Goal: Task Accomplishment & Management: Manage account settings

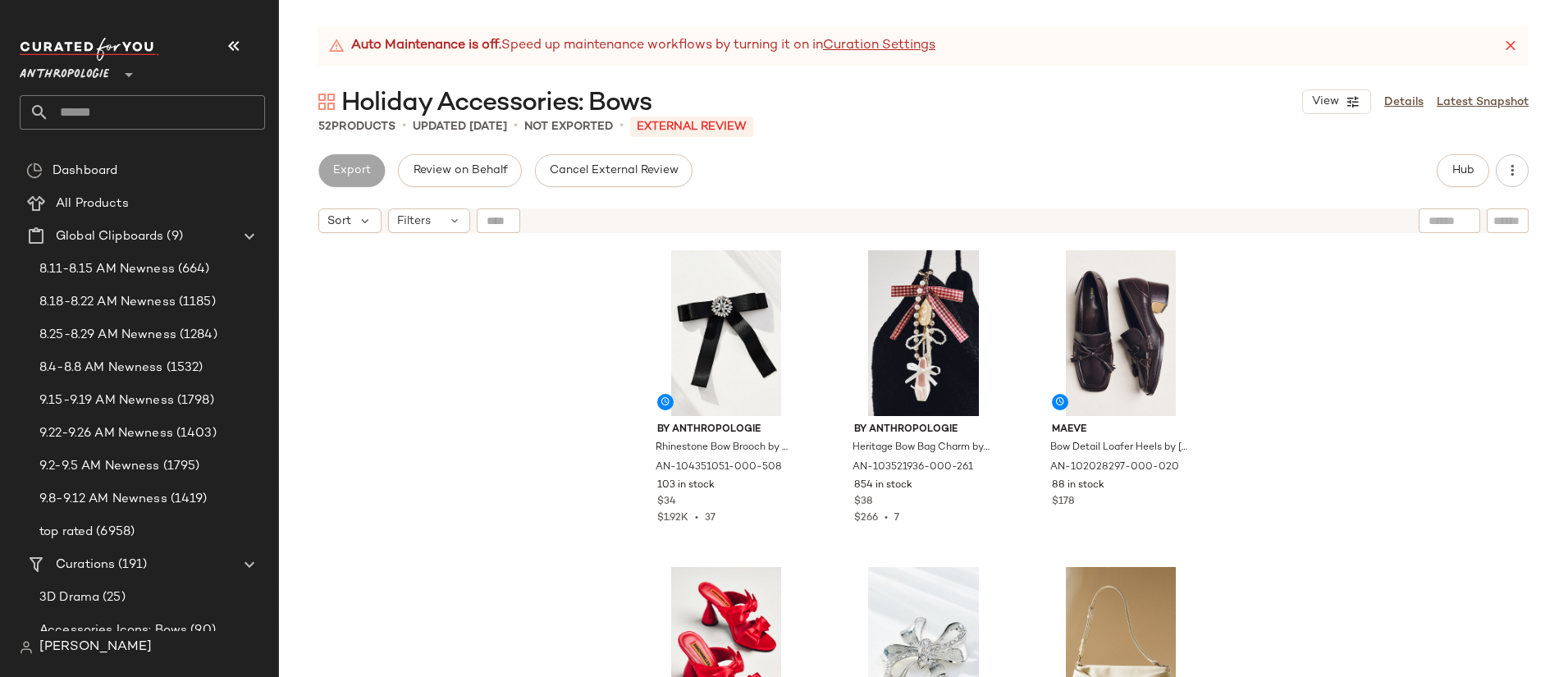
click at [102, 652] on span "[PERSON_NAME]" at bounding box center [95, 648] width 113 height 20
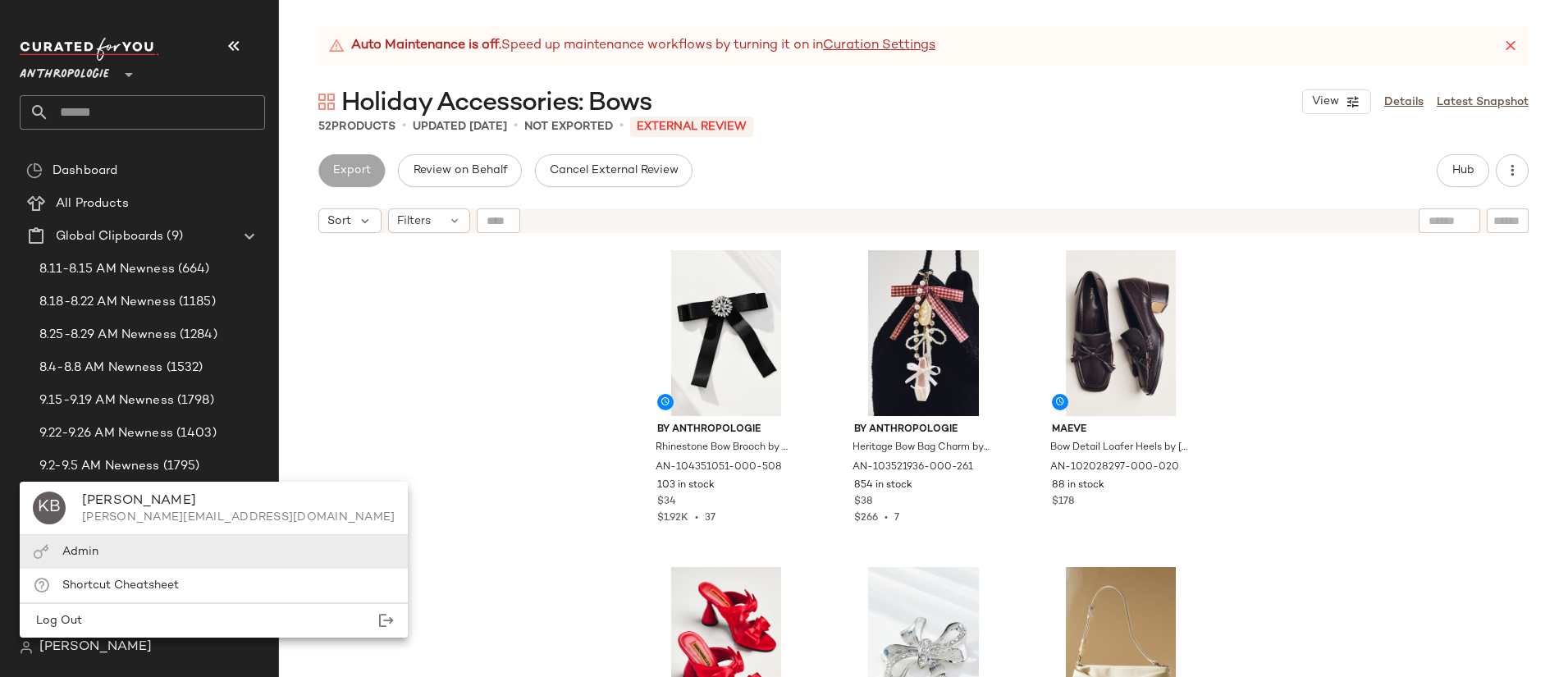
click at [93, 552] on span "Admin" at bounding box center [80, 552] width 36 height 13
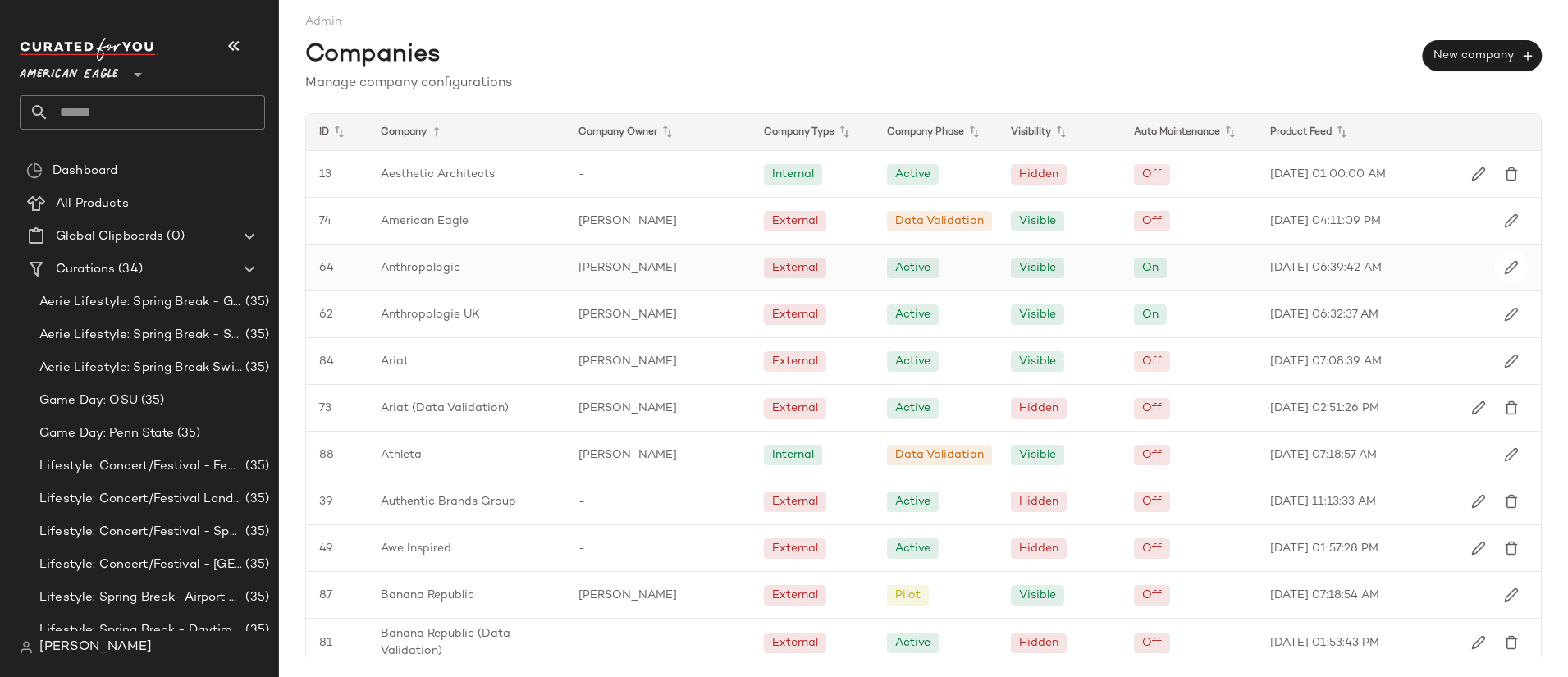
click at [599, 276] on span "[PERSON_NAME]" at bounding box center [628, 268] width 99 height 18
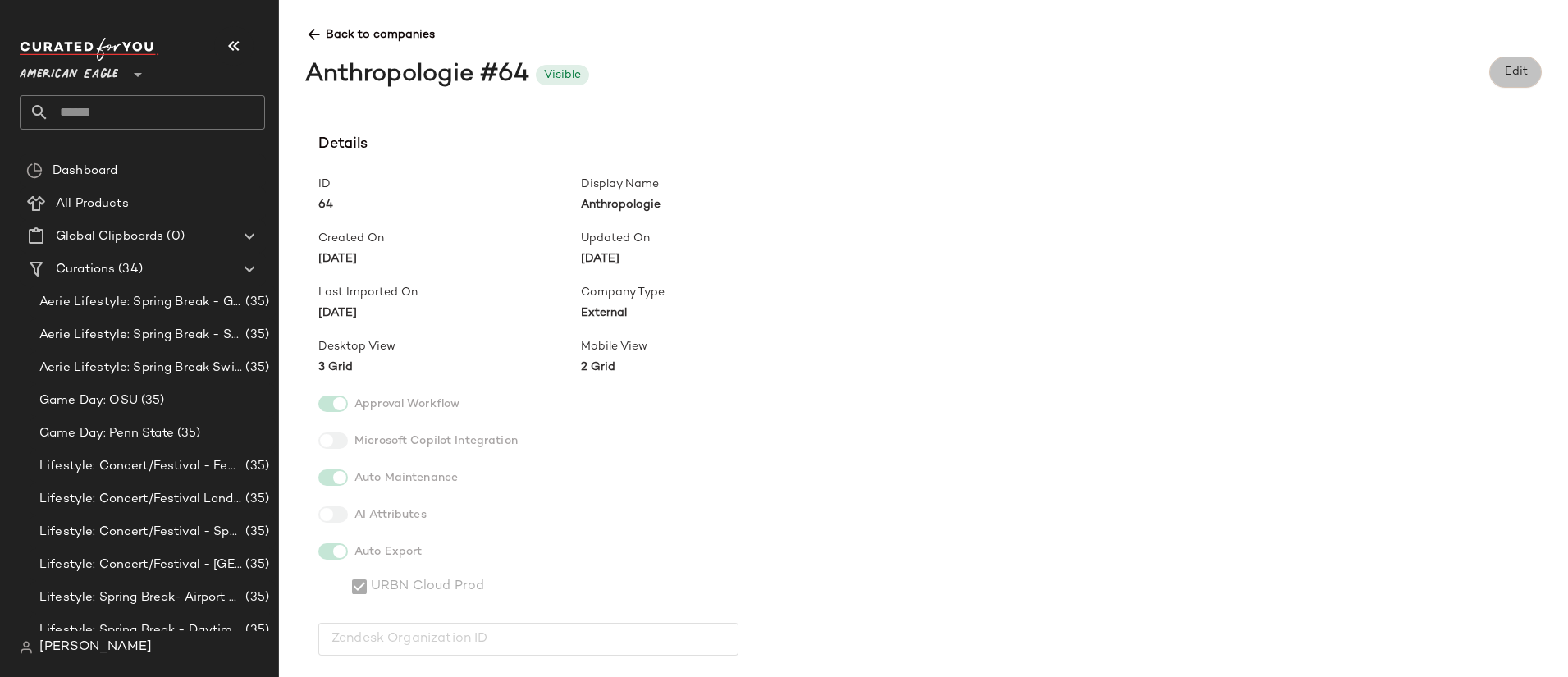
click at [1512, 68] on span "Edit" at bounding box center [1515, 72] width 24 height 13
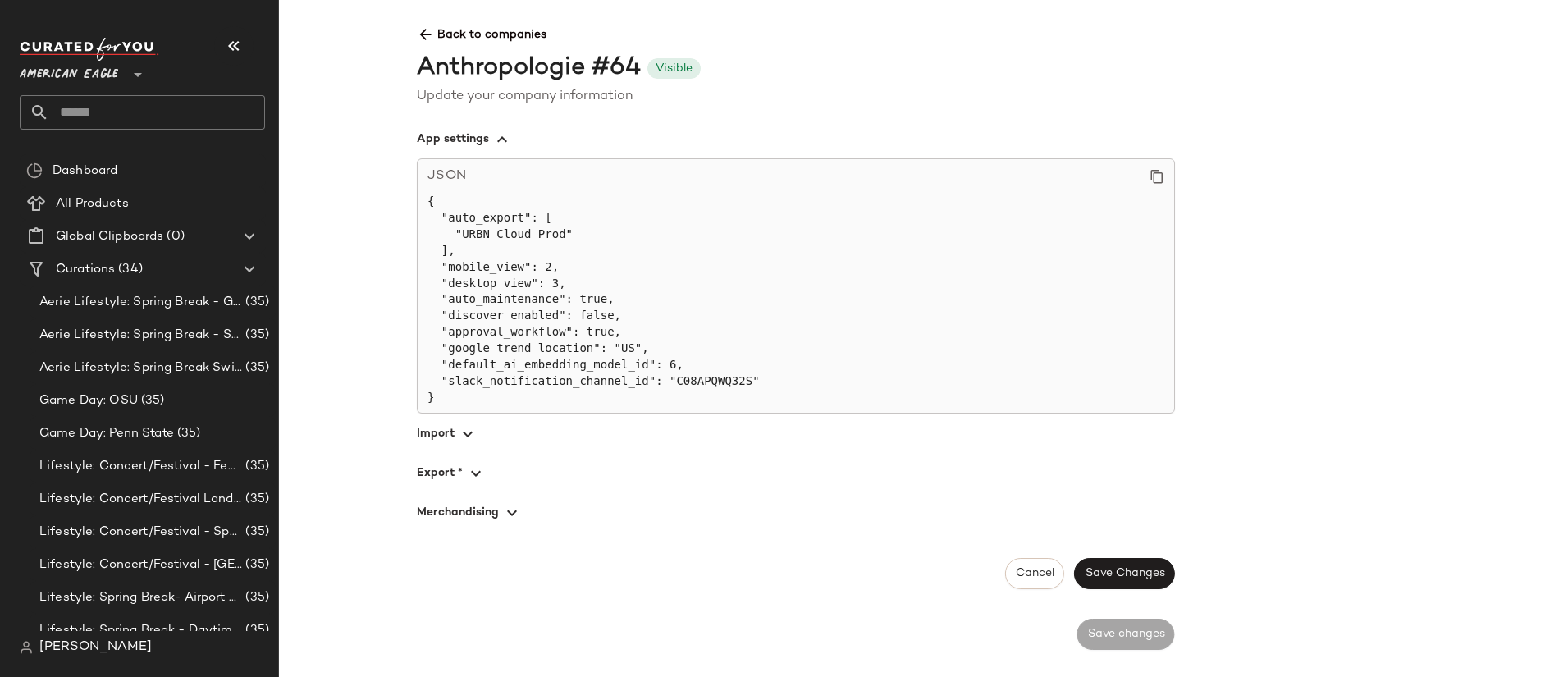
scroll to position [1270, 0]
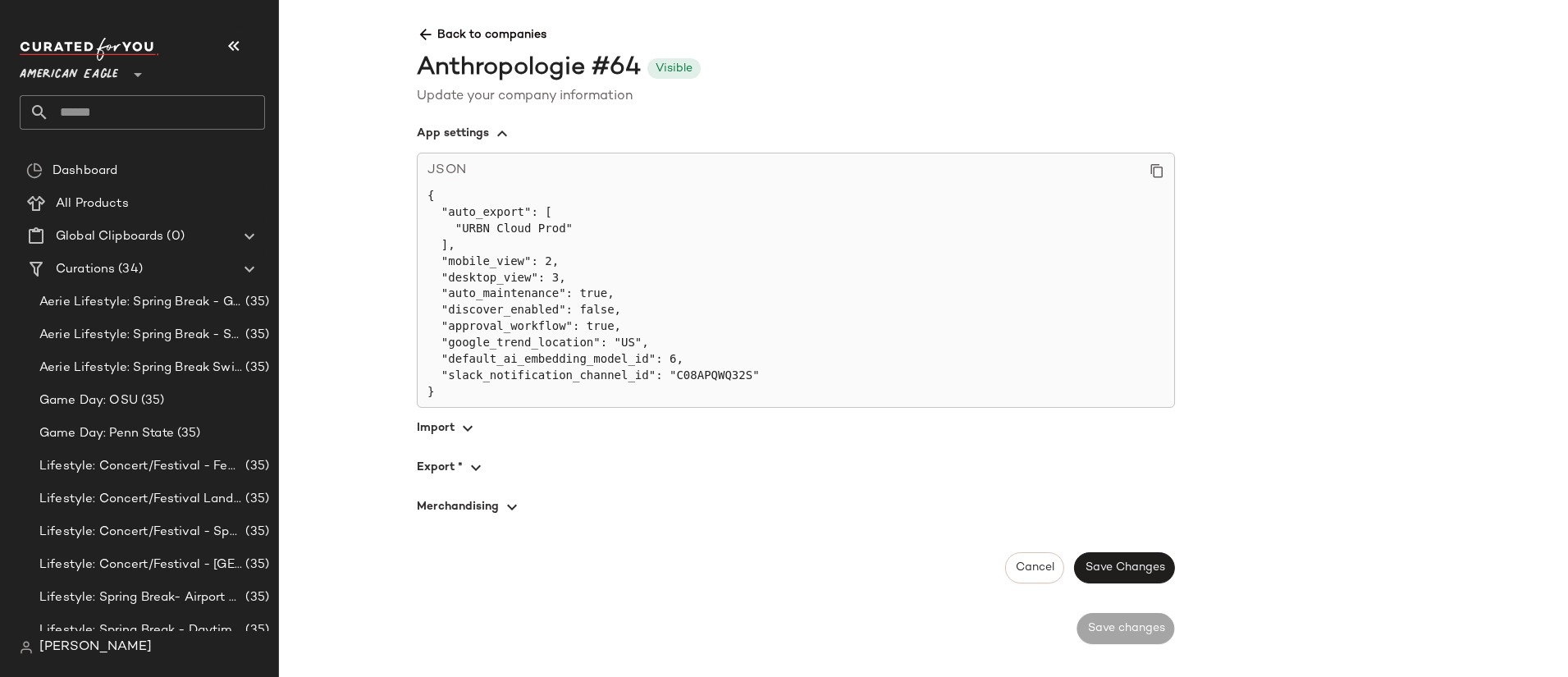
click at [741, 518] on span "button" at bounding box center [796, 507] width 758 height 39
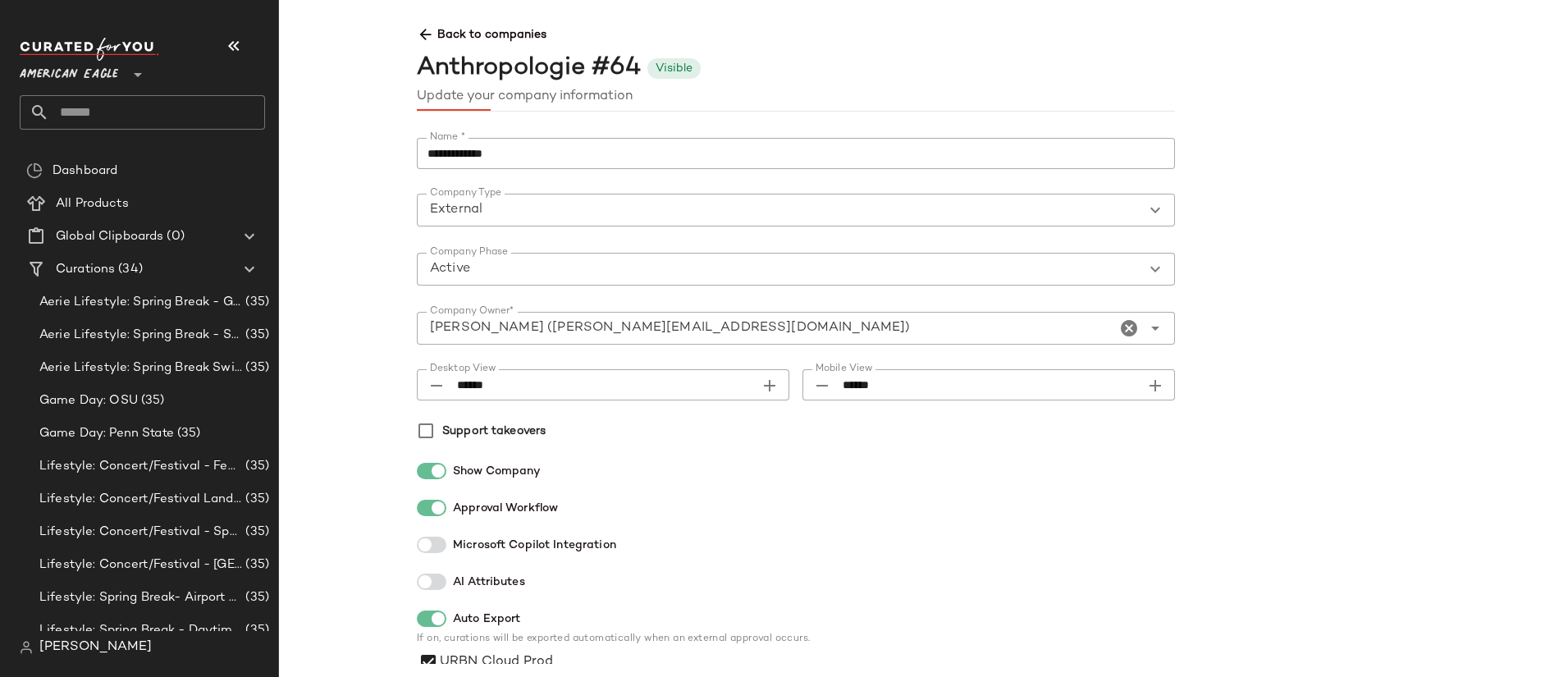
scroll to position [0, 0]
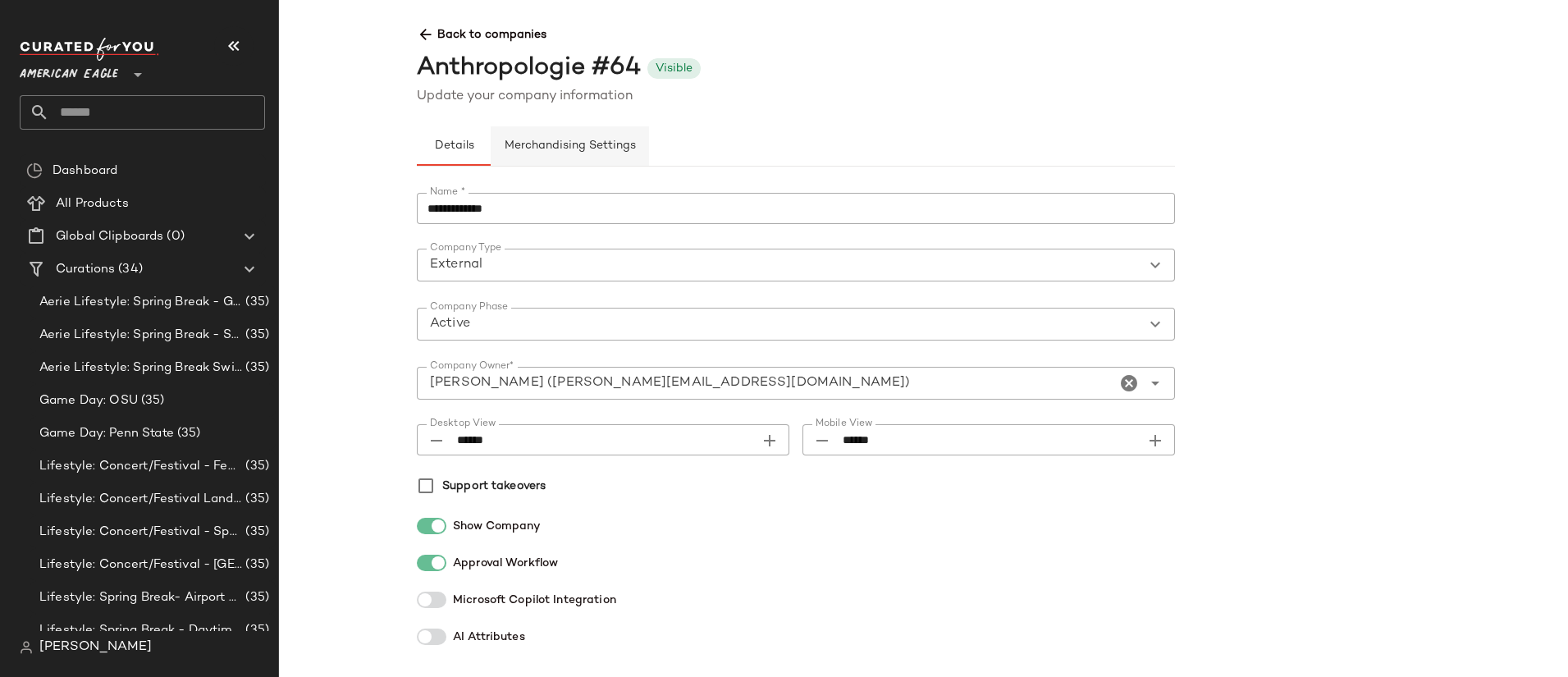
click at [611, 149] on span "Merchandising Settings" at bounding box center [569, 145] width 132 height 13
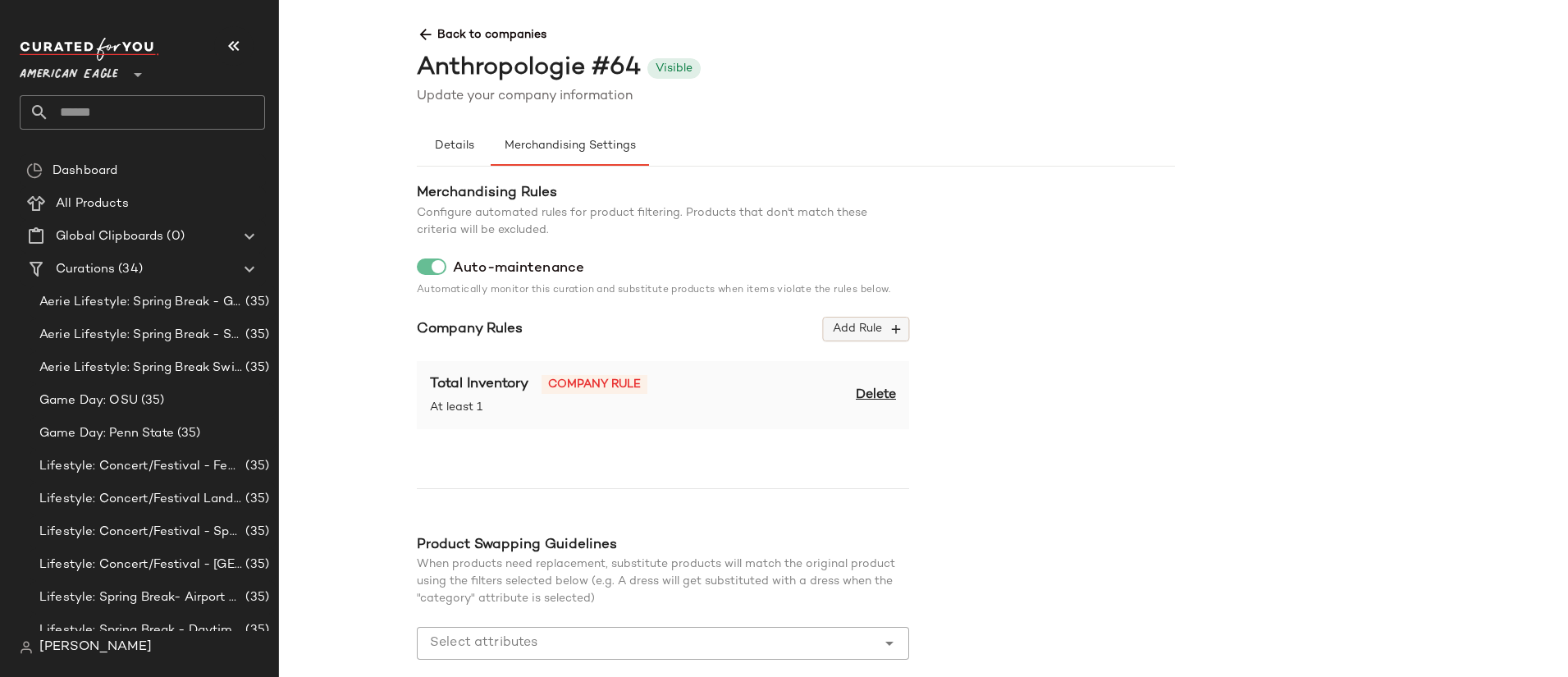
click at [881, 321] on span "Add Rule" at bounding box center [866, 328] width 69 height 15
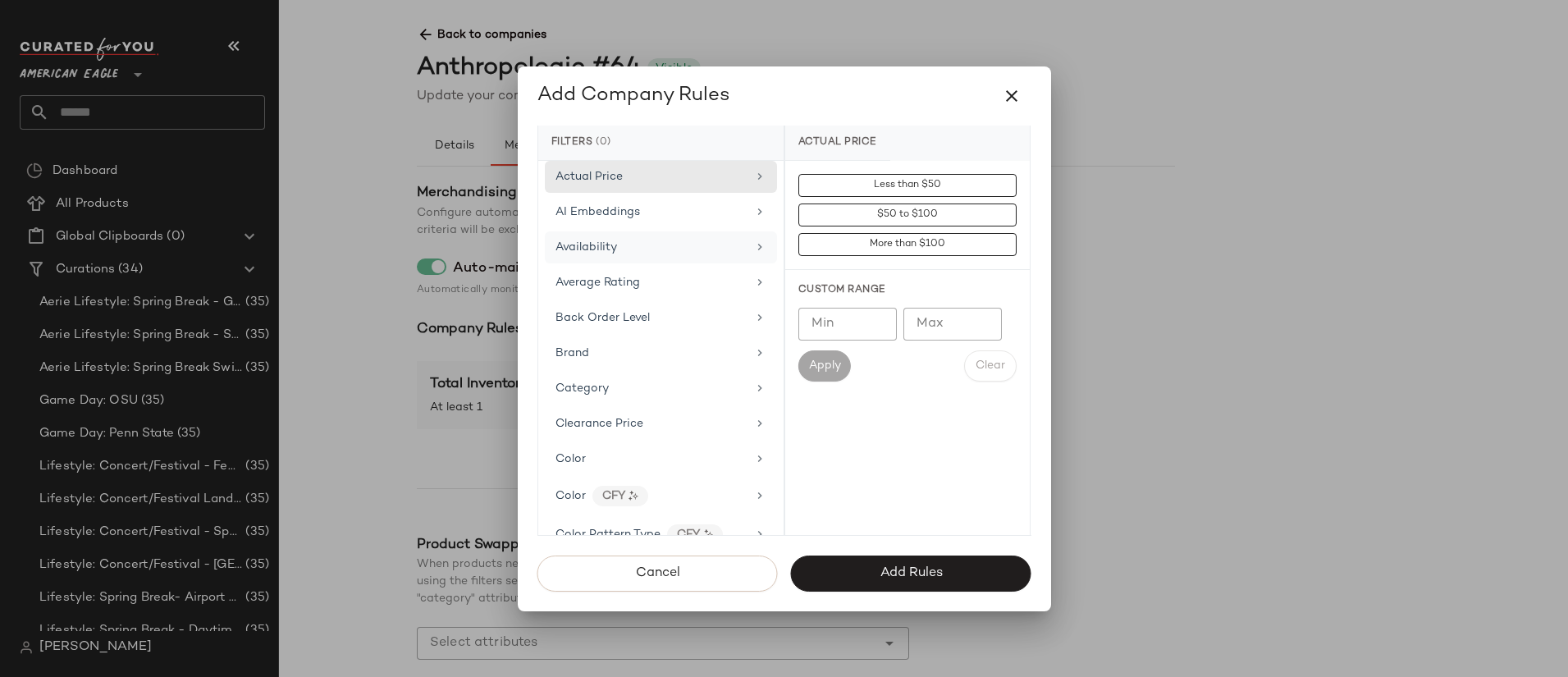
click at [691, 239] on div "Availability" at bounding box center [650, 248] width 191 height 18
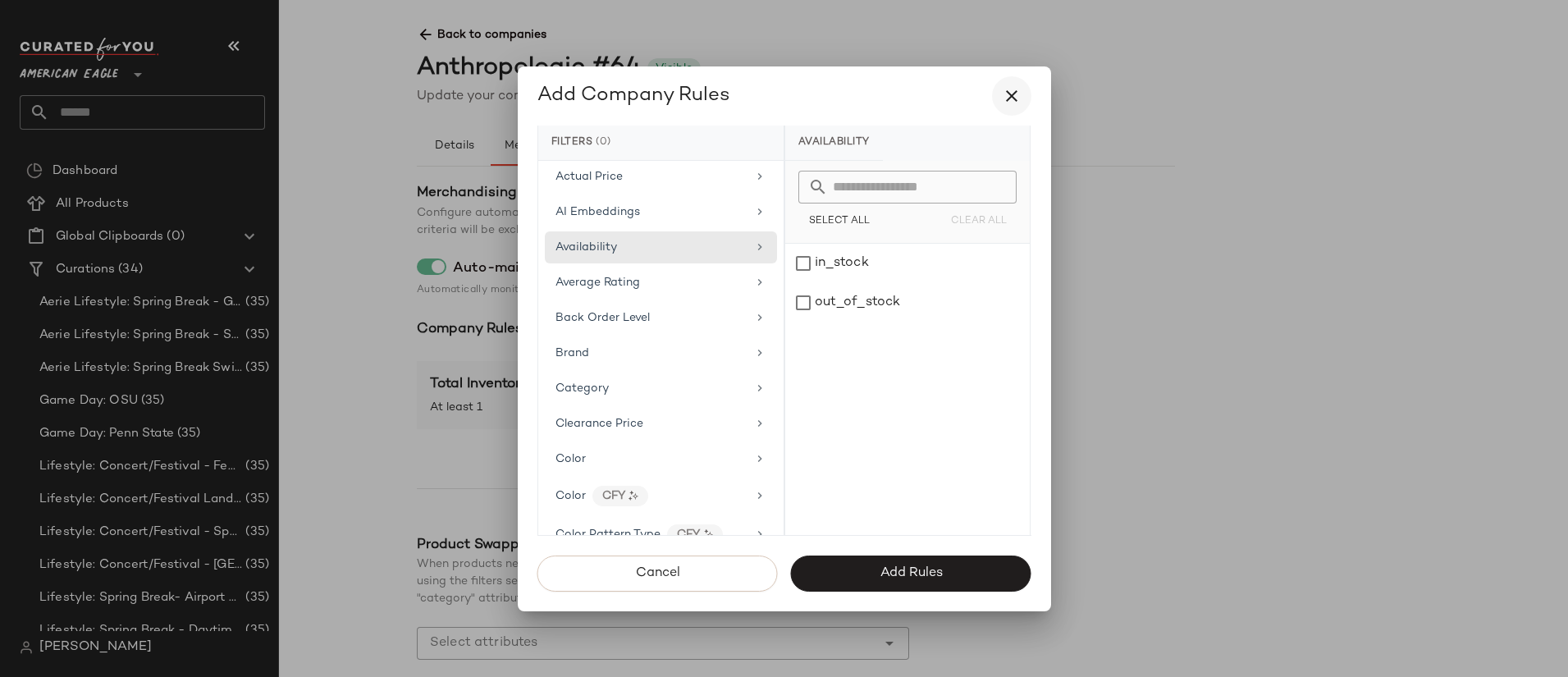
click at [1014, 92] on icon "button" at bounding box center [1012, 96] width 20 height 20
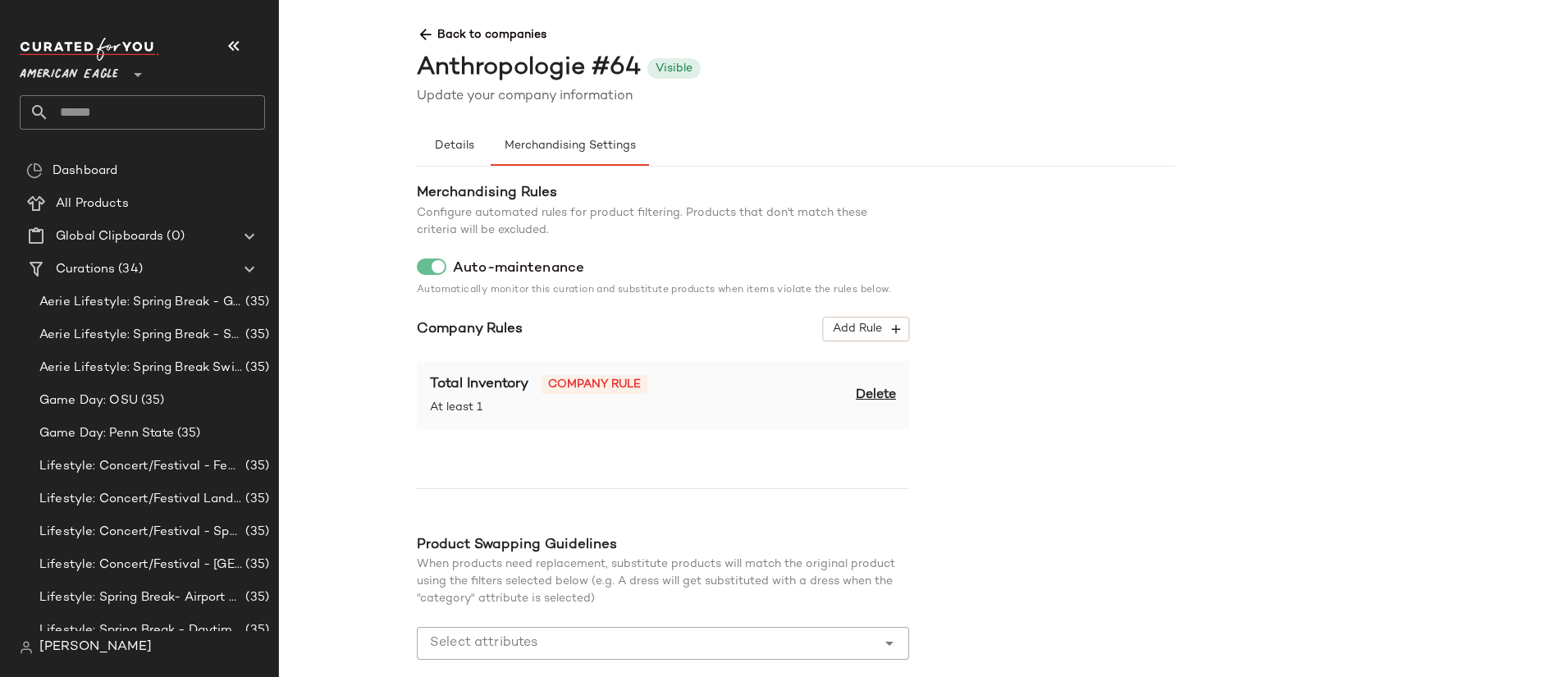
click at [72, 648] on span "[PERSON_NAME]" at bounding box center [95, 648] width 113 height 20
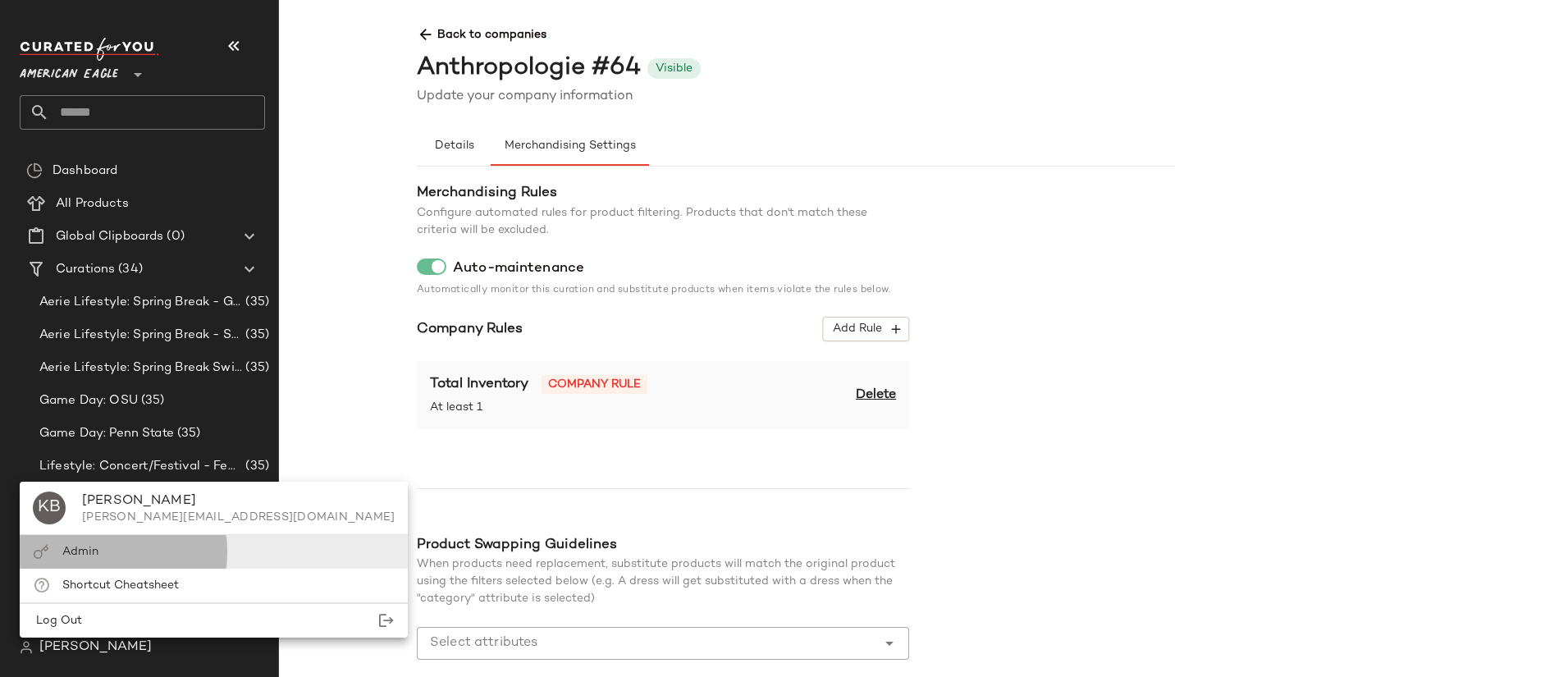
click at [99, 545] on div "Admin" at bounding box center [214, 552] width 388 height 33
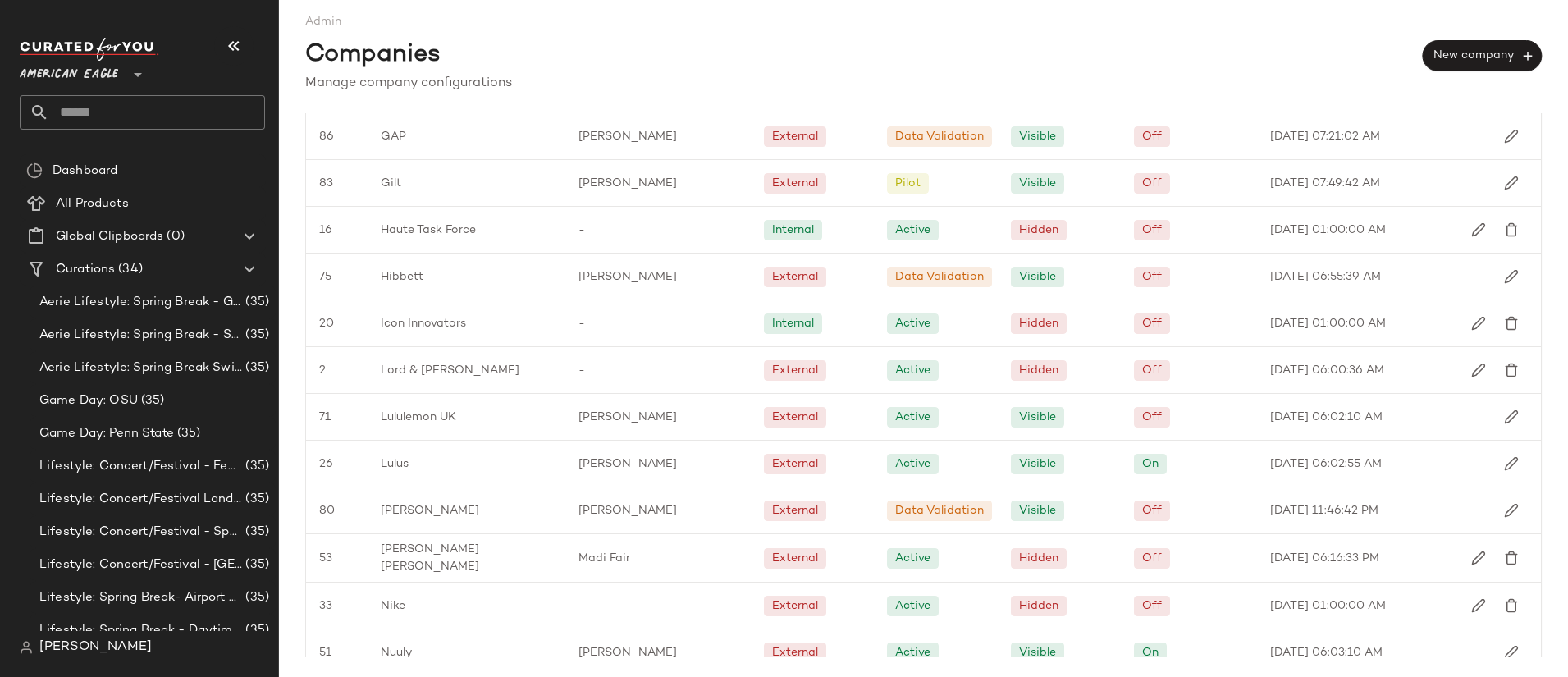
scroll to position [1902, 0]
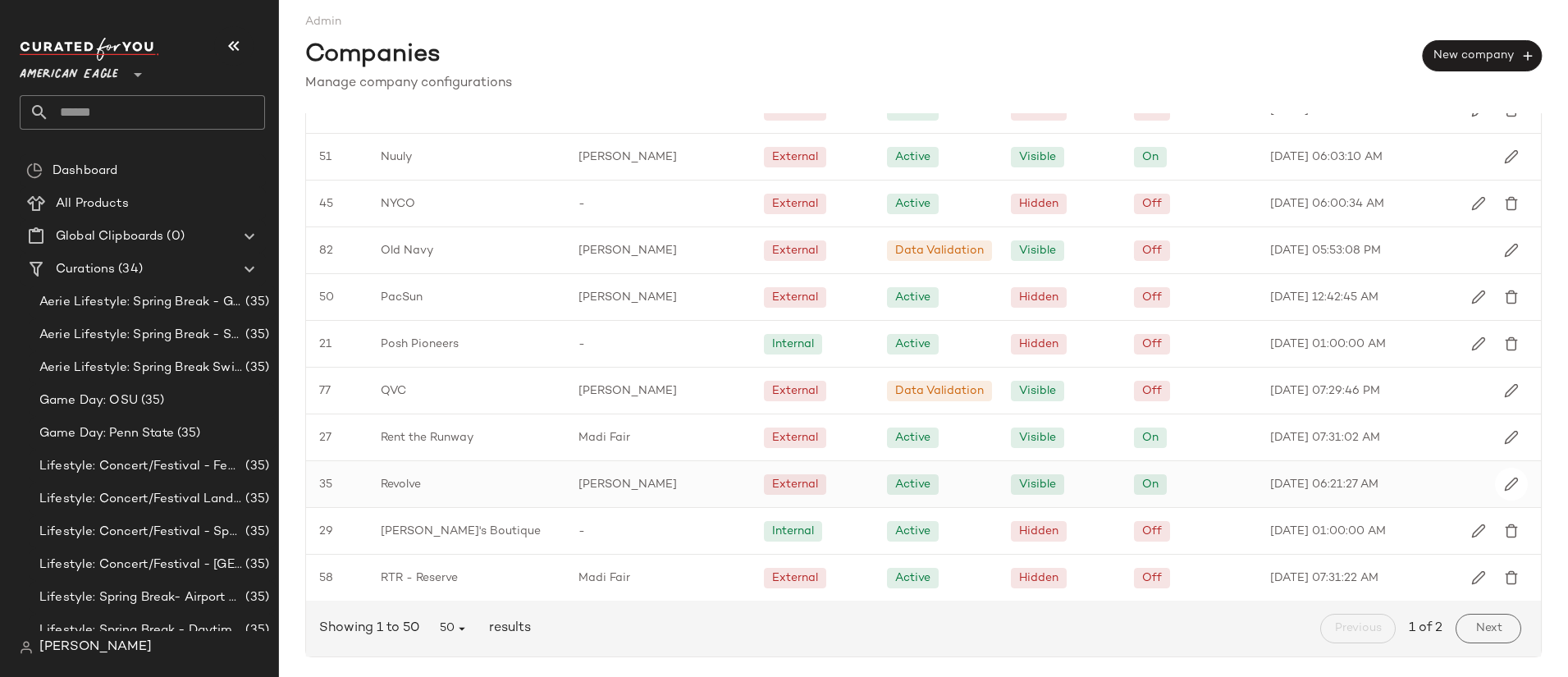
click at [579, 490] on span "Jaylah Clayton" at bounding box center [628, 485] width 99 height 18
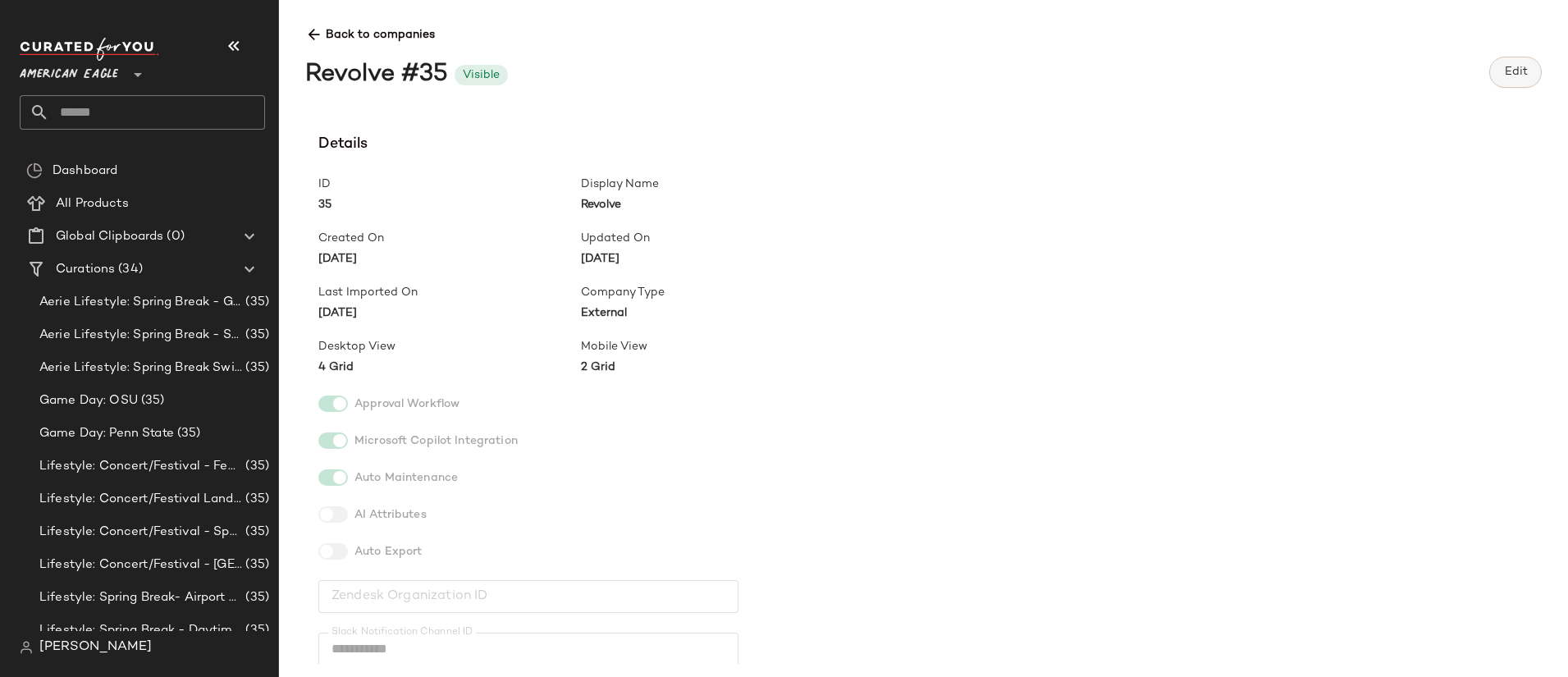
click at [1523, 77] on span "Edit" at bounding box center [1515, 72] width 24 height 13
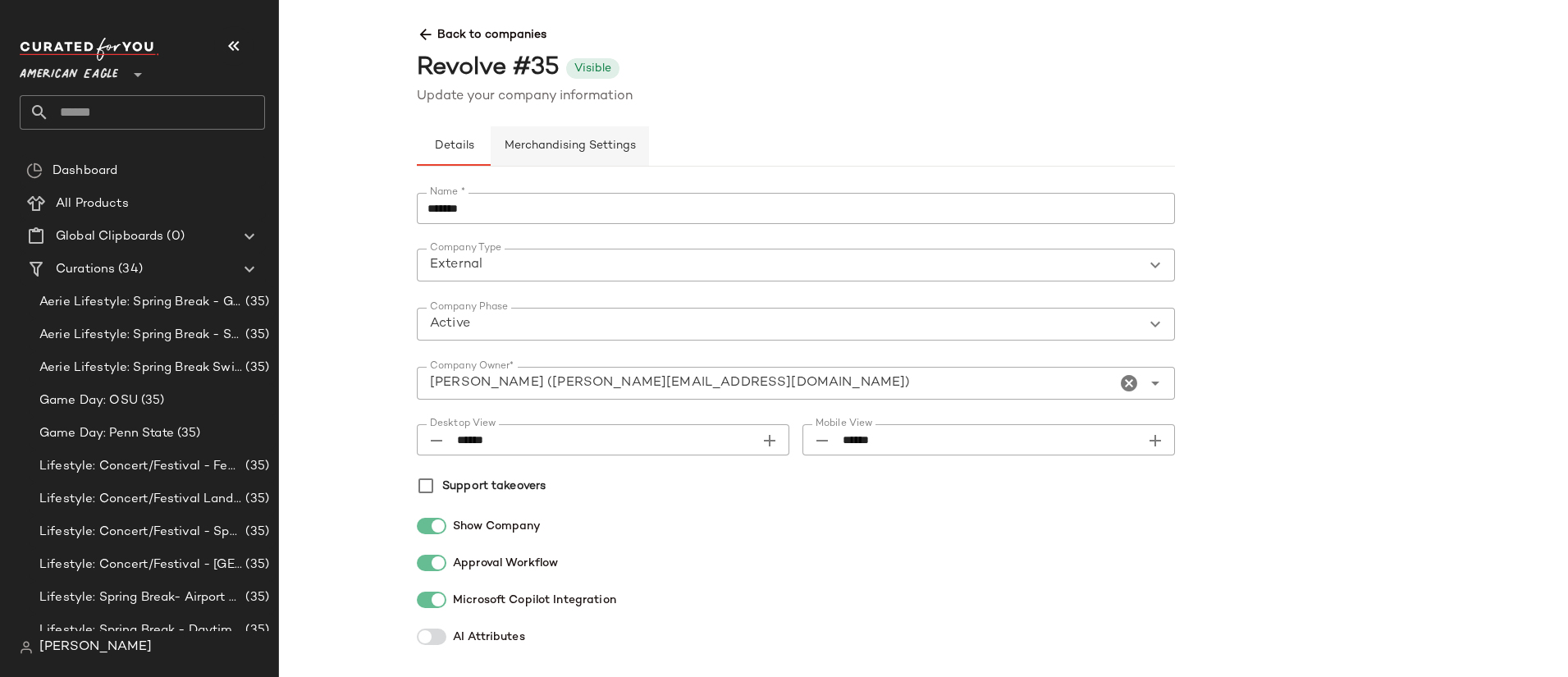
click at [586, 136] on button "Merchandising Settings" at bounding box center [570, 146] width 159 height 39
